Goal: Task Accomplishment & Management: Use online tool/utility

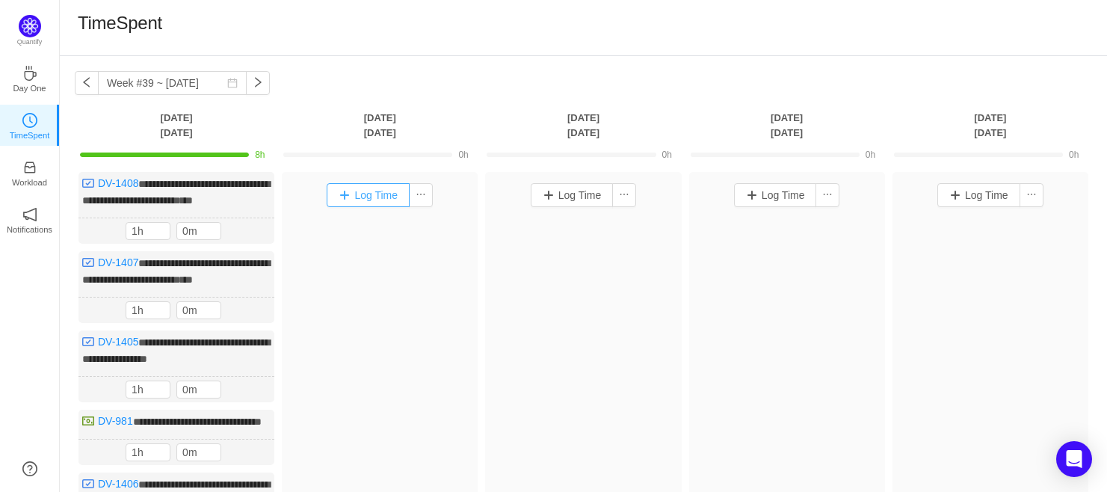
click at [367, 194] on button "Log Time" at bounding box center [368, 195] width 83 height 24
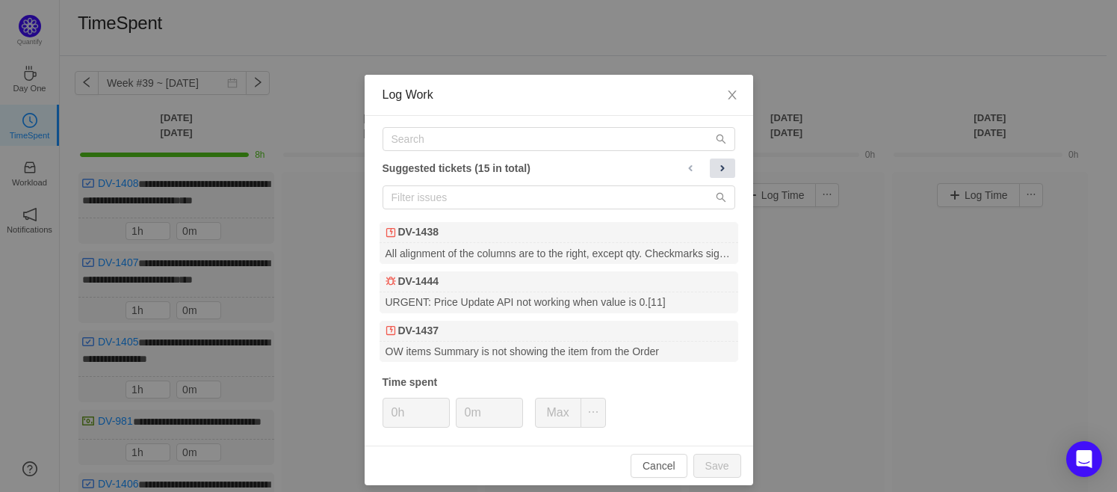
click at [720, 162] on span at bounding box center [723, 168] width 12 height 12
click at [687, 162] on span at bounding box center [691, 168] width 12 height 12
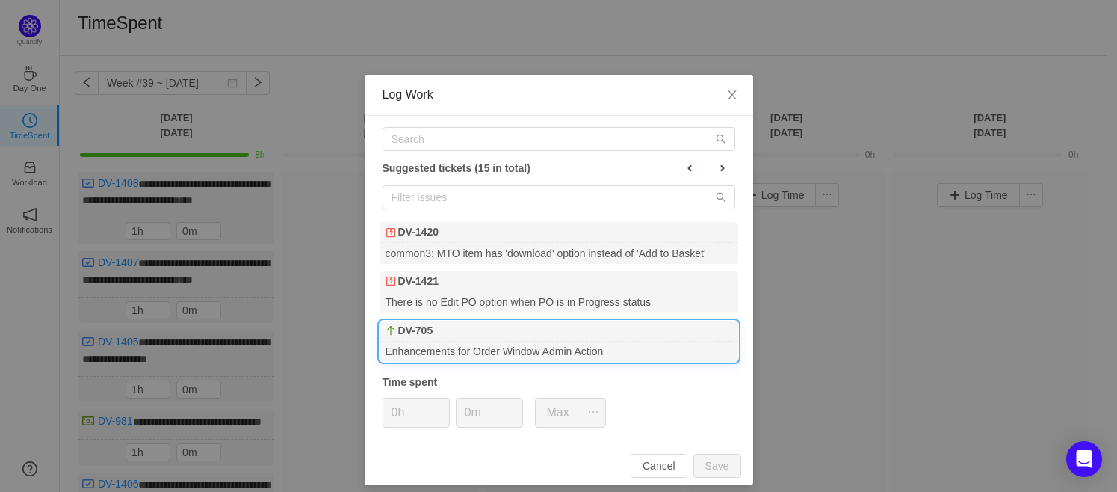
click at [433, 331] on div "DV-705" at bounding box center [559, 331] width 359 height 21
click at [717, 459] on button "Save" at bounding box center [717, 466] width 48 height 24
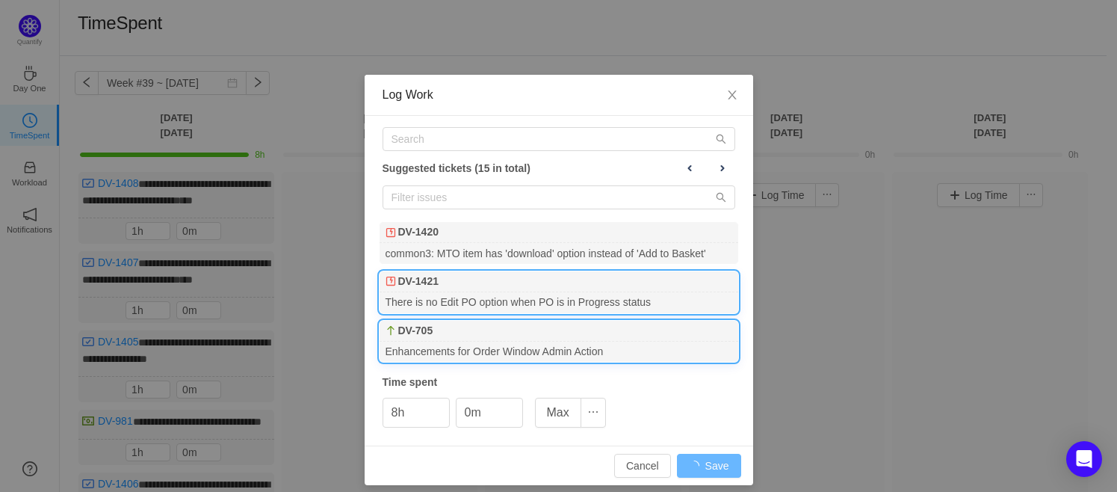
type input "0h"
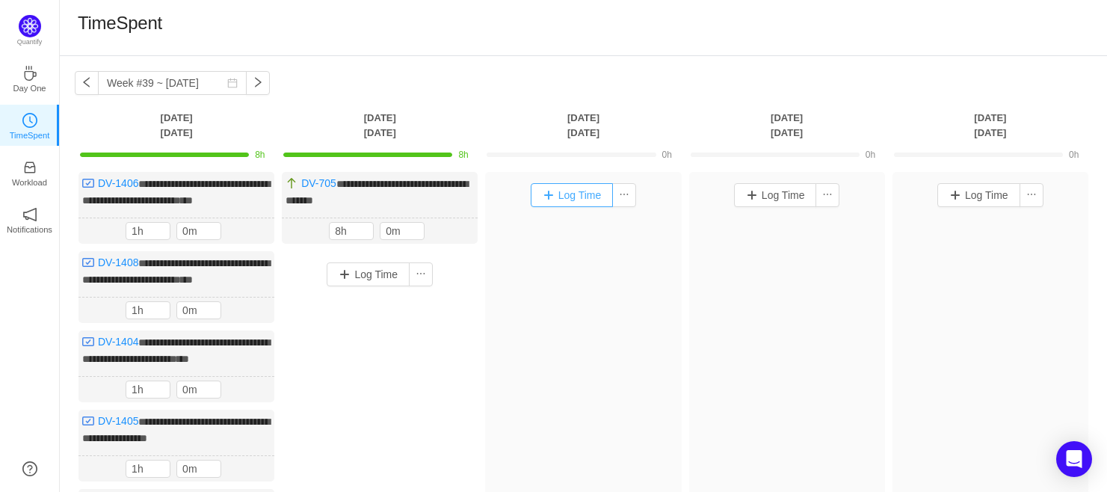
click at [572, 200] on button "Log Time" at bounding box center [572, 195] width 83 height 24
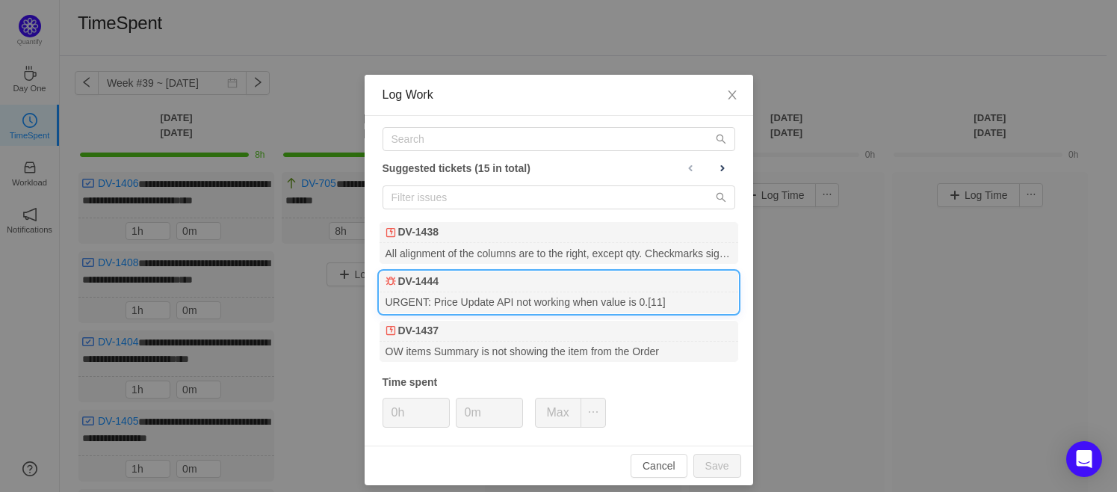
scroll to position [9, 0]
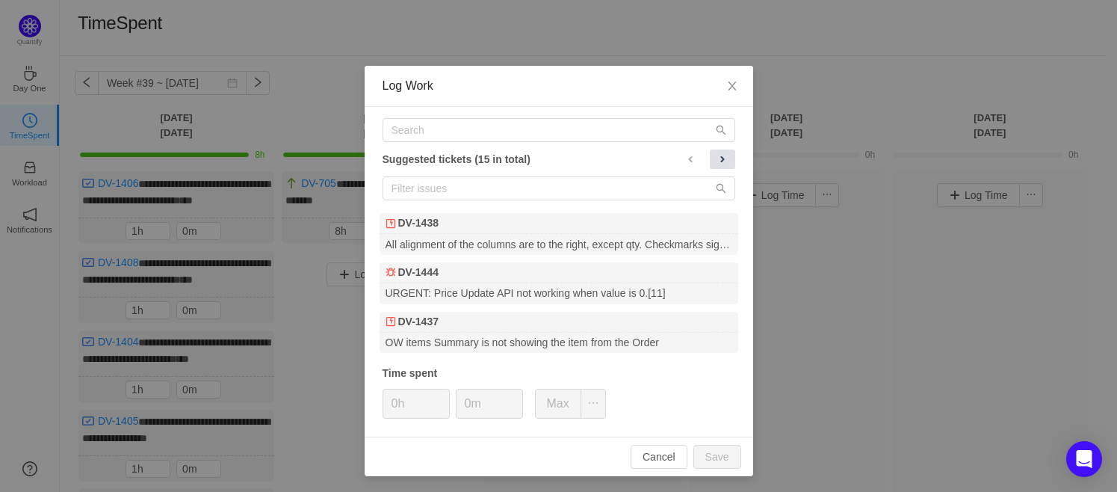
click at [717, 161] on span at bounding box center [723, 159] width 12 height 12
click at [667, 451] on button "Cancel" at bounding box center [659, 457] width 57 height 24
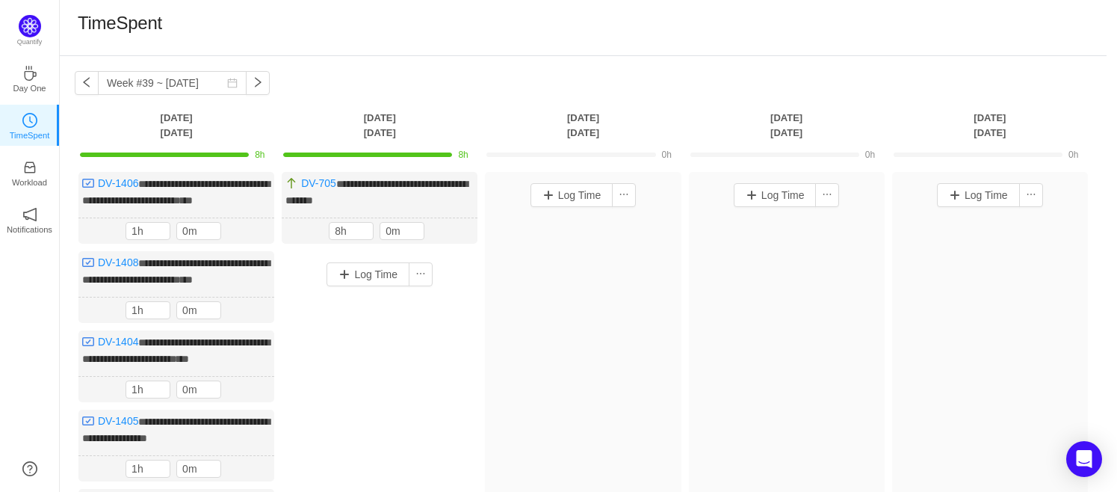
scroll to position [0, 0]
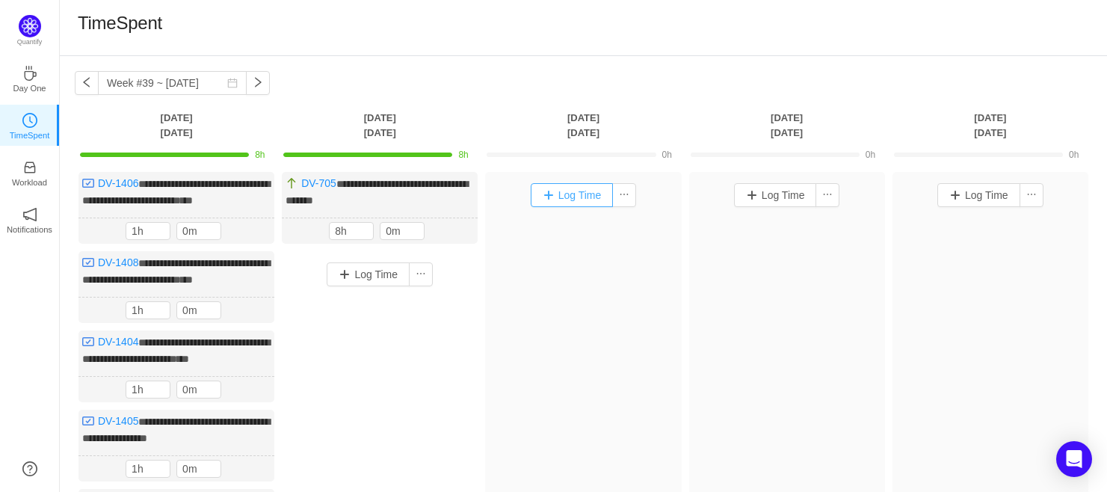
click at [550, 194] on button "Log Time" at bounding box center [572, 195] width 83 height 24
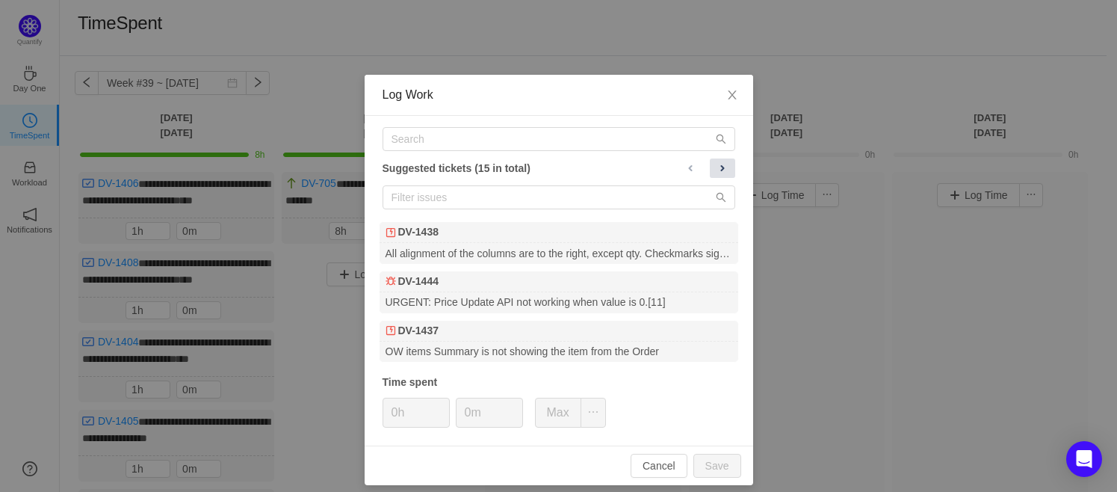
click at [717, 164] on span at bounding box center [723, 168] width 12 height 12
click at [687, 164] on span at bounding box center [690, 168] width 12 height 12
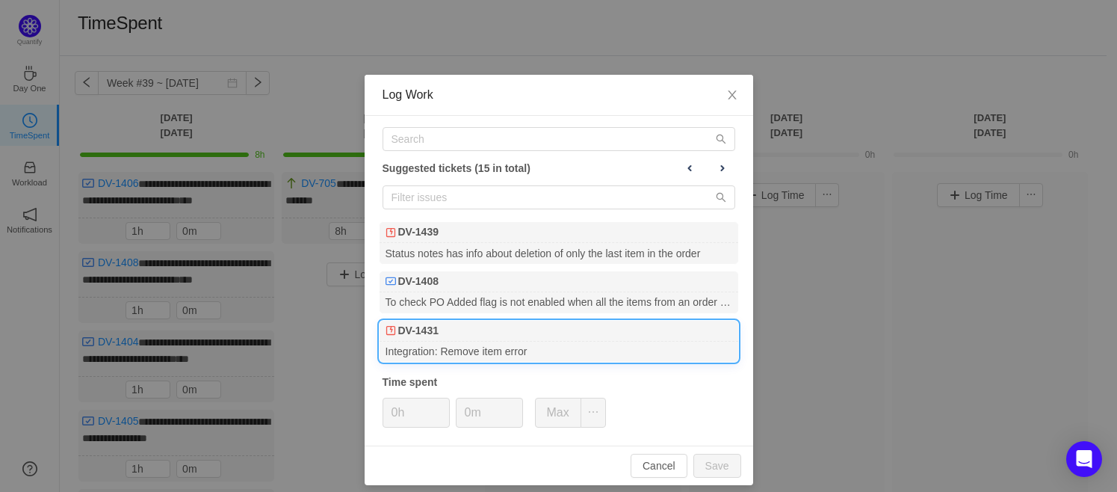
click at [475, 341] on div "Integration: Remove item error" at bounding box center [559, 351] width 359 height 20
click at [706, 461] on button "Save" at bounding box center [717, 466] width 48 height 24
type input "0h"
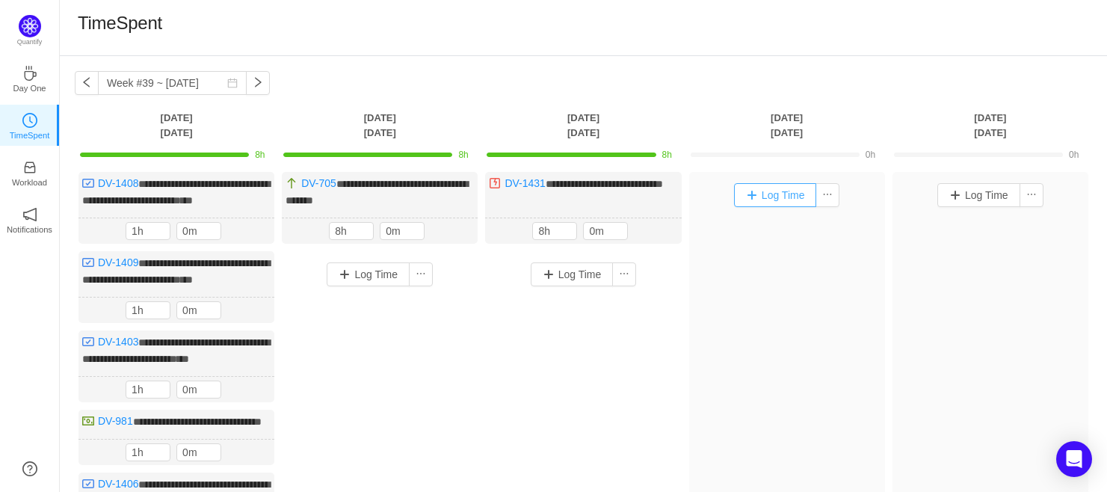
click at [752, 200] on button "Log Time" at bounding box center [775, 195] width 83 height 24
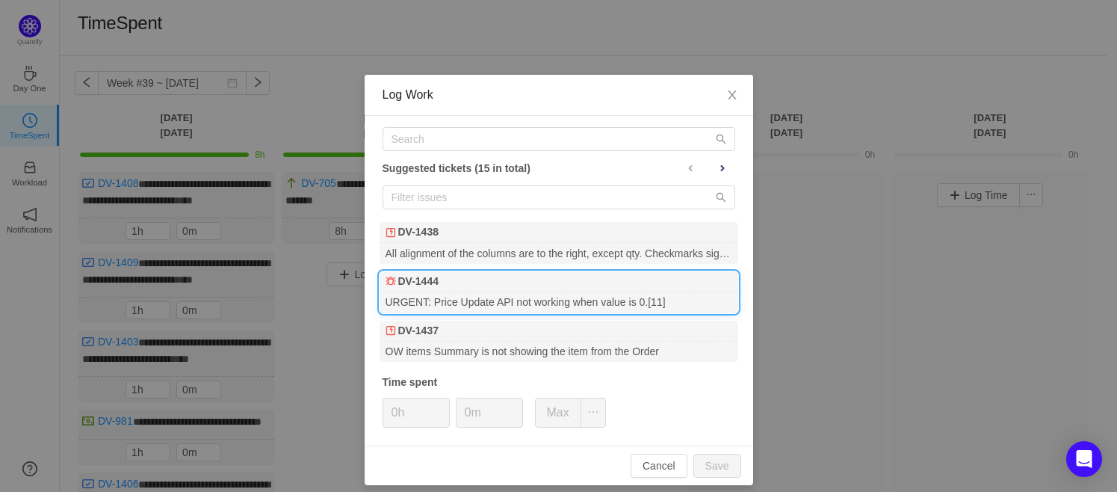
click at [467, 292] on div "URGENT: Price Update API not working when value is 0.[11]" at bounding box center [559, 302] width 359 height 20
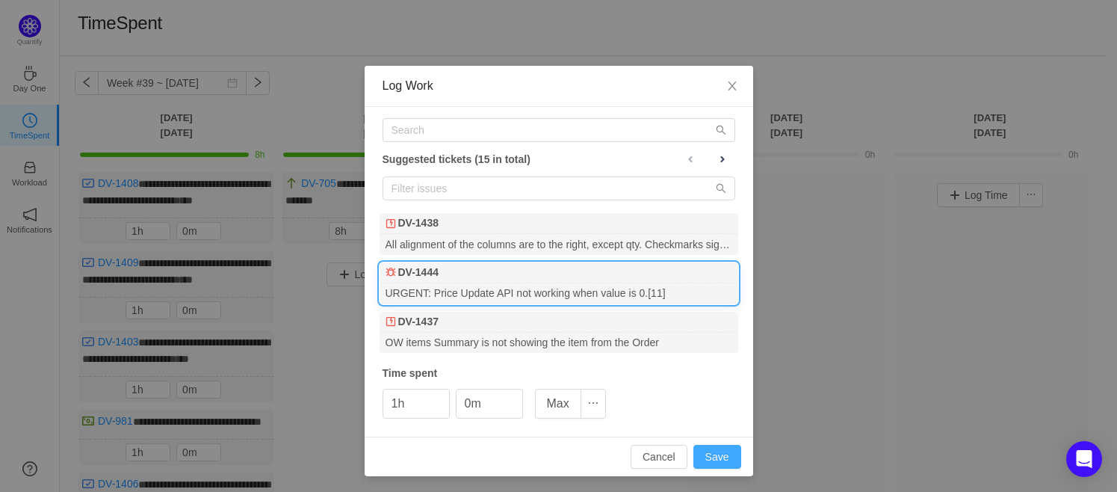
click at [717, 454] on button "Save" at bounding box center [717, 457] width 48 height 24
type input "0h"
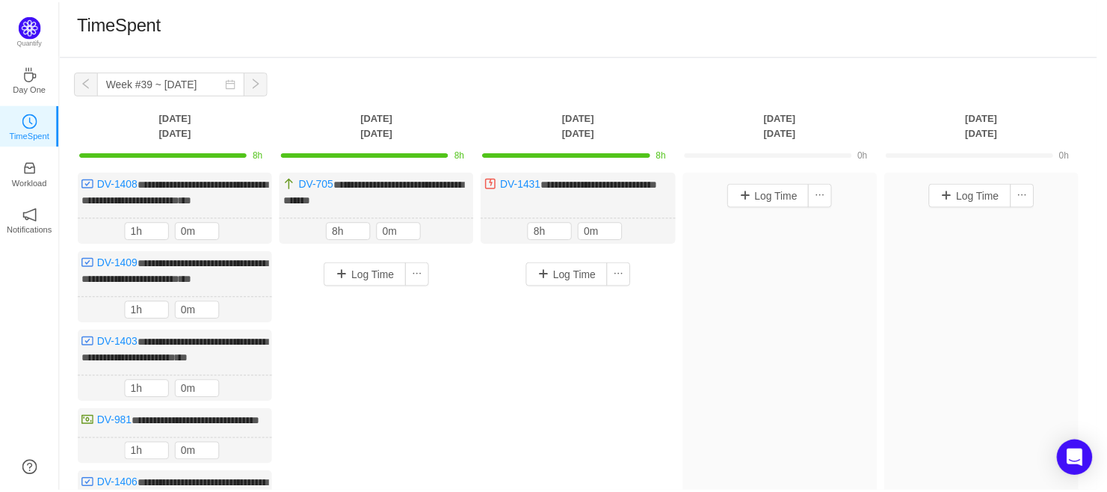
scroll to position [0, 0]
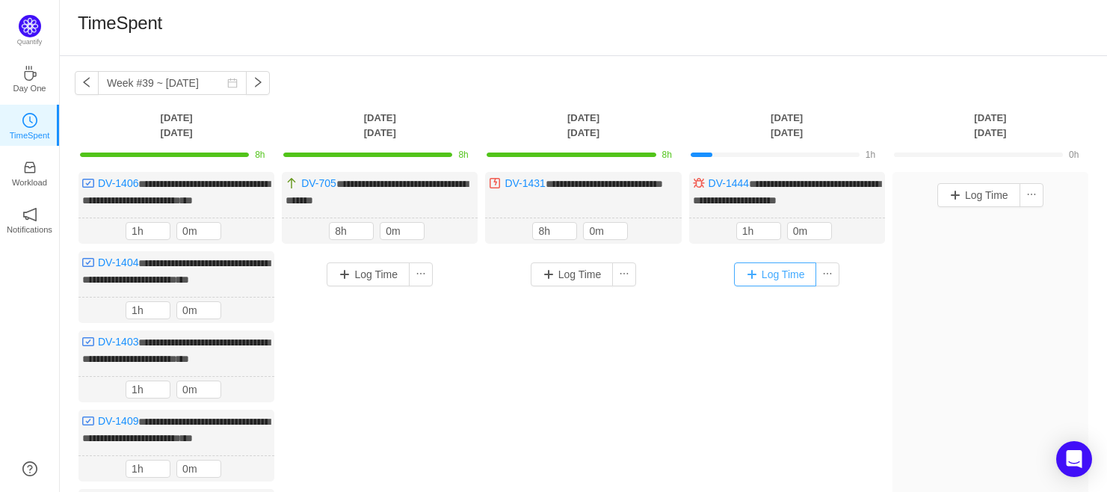
click at [761, 274] on button "Log Time" at bounding box center [775, 274] width 83 height 24
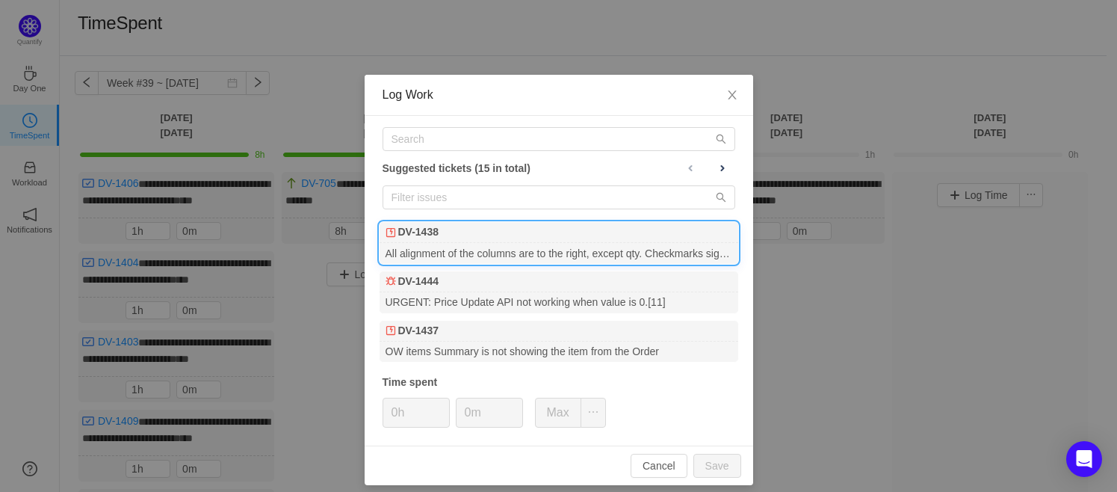
click at [479, 235] on div "DV-1438" at bounding box center [559, 232] width 359 height 21
click at [708, 463] on button "Save" at bounding box center [717, 466] width 48 height 24
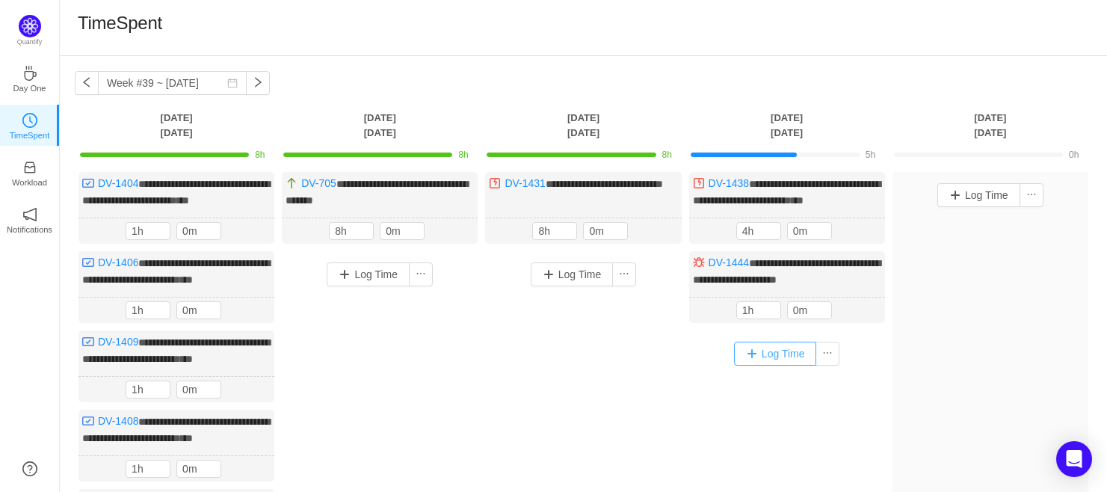
click at [773, 350] on button "Log Time" at bounding box center [775, 353] width 83 height 24
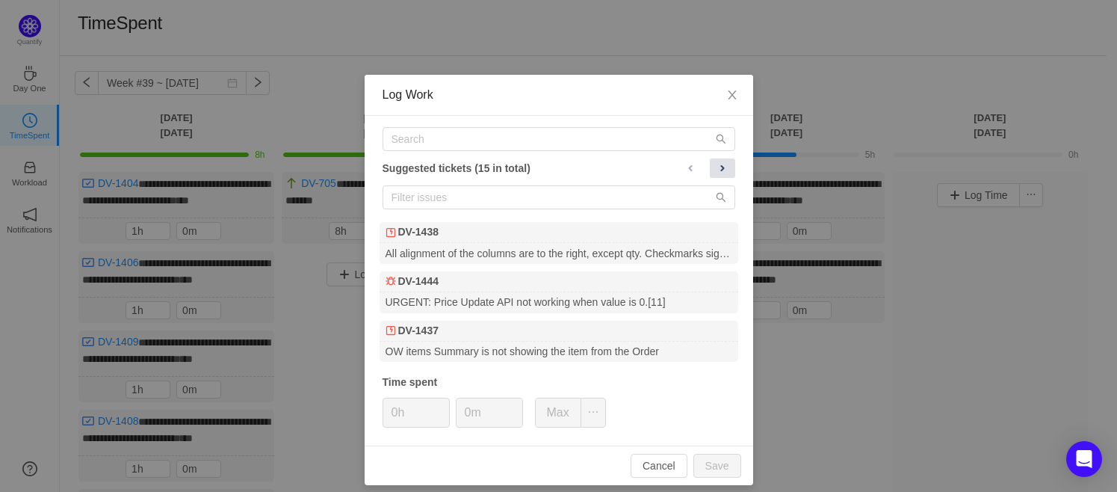
click at [720, 170] on span at bounding box center [723, 168] width 12 height 12
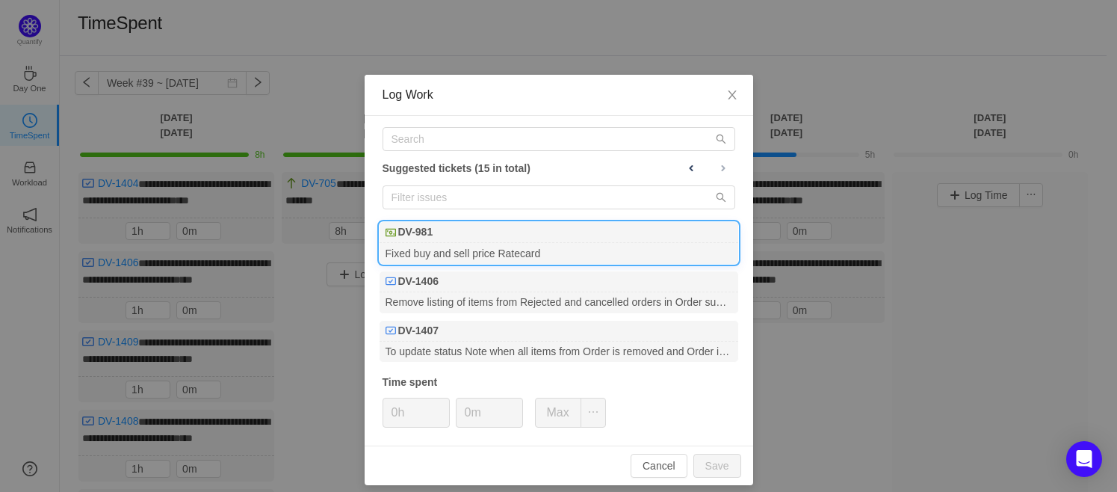
click at [504, 244] on div "Fixed buy and sell price Ratecard" at bounding box center [559, 253] width 359 height 20
click at [714, 457] on button "Save" at bounding box center [717, 466] width 48 height 24
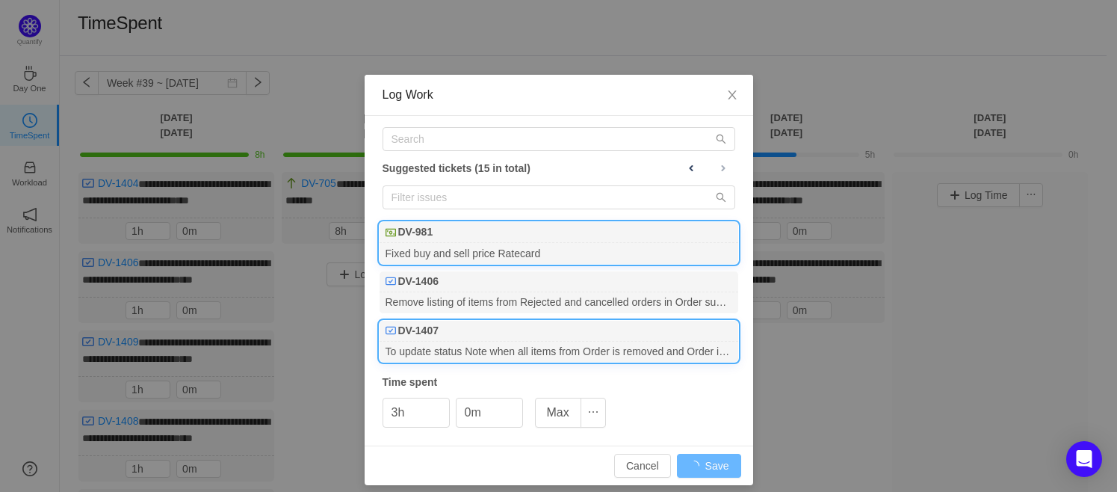
type input "0h"
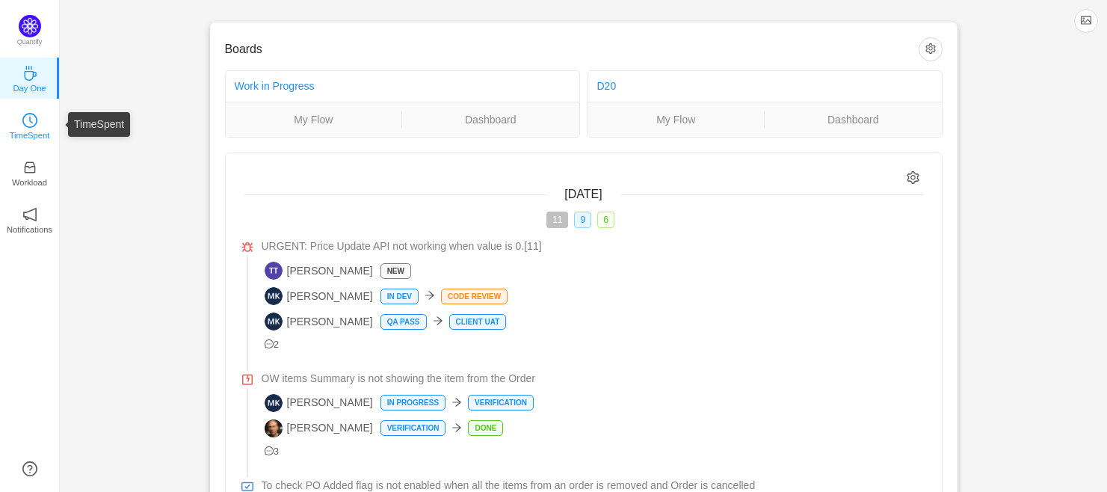
click at [34, 125] on icon "icon: clock-circle" at bounding box center [29, 120] width 15 height 15
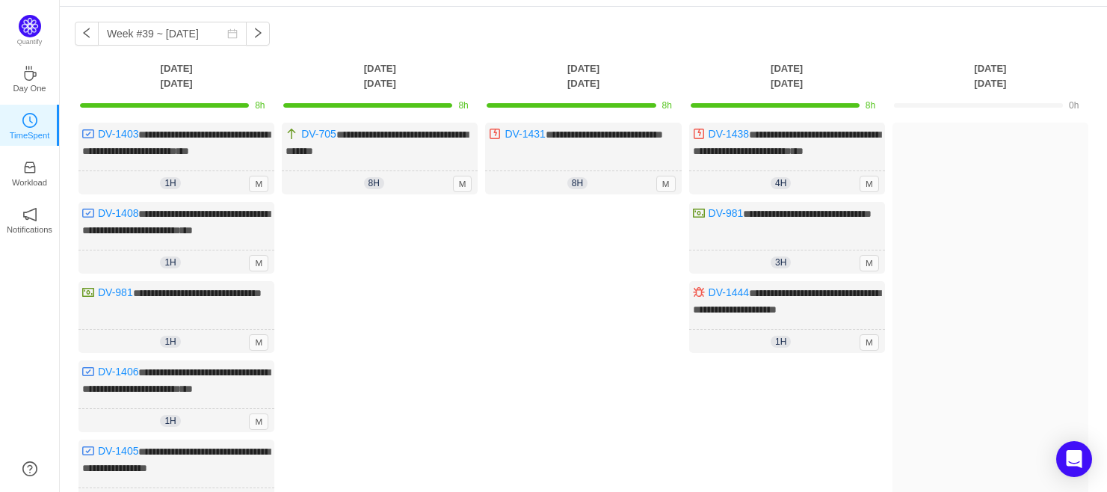
scroll to position [25, 0]
